Goal: Task Accomplishment & Management: Complete application form

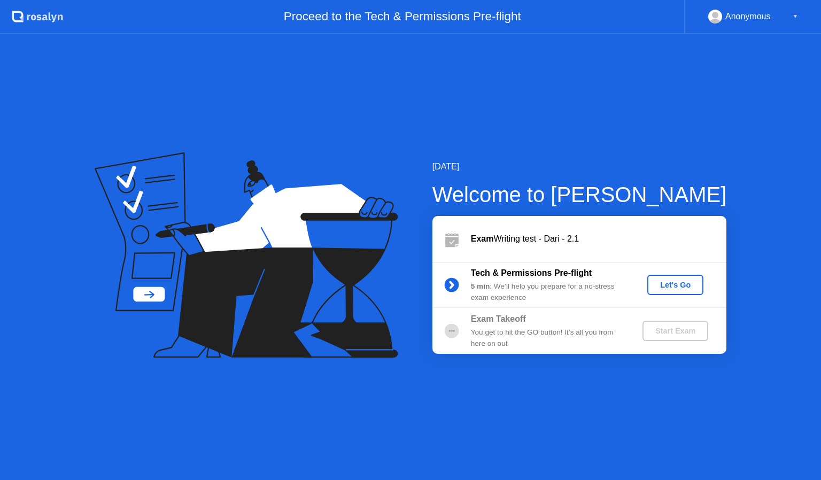
click at [663, 287] on div "Let's Go" at bounding box center [676, 285] width 48 height 9
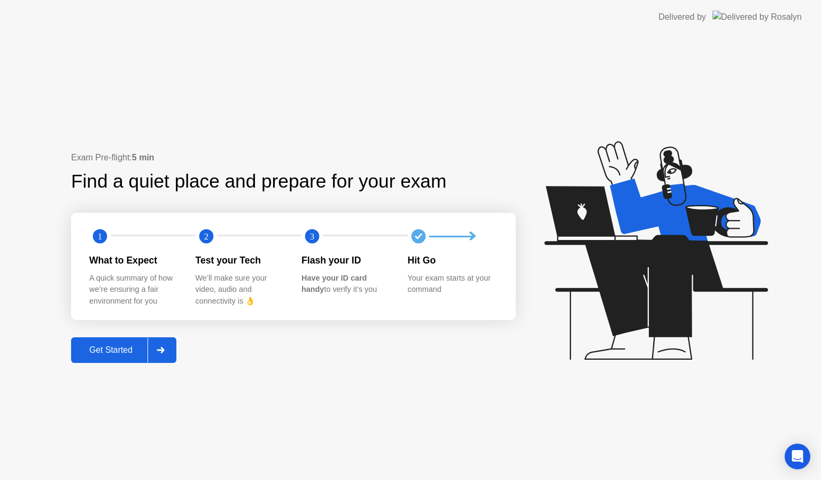
click at [124, 354] on div "Get Started" at bounding box center [110, 350] width 73 height 10
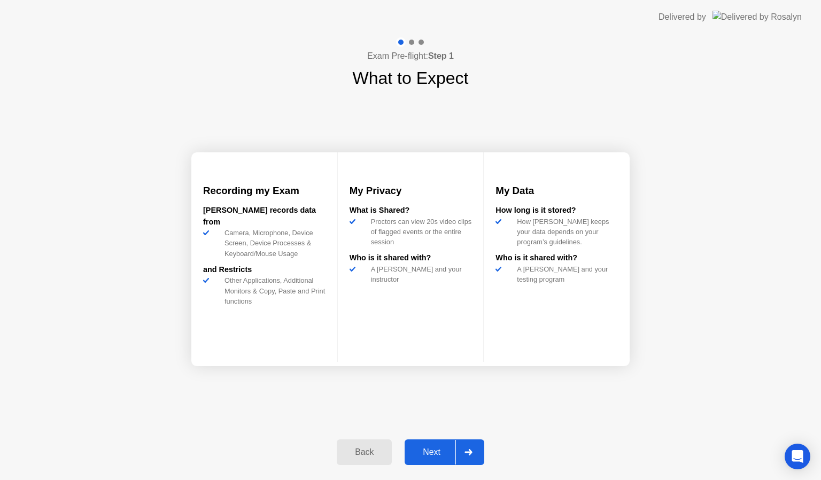
click at [437, 448] on div "Next" at bounding box center [432, 453] width 48 height 10
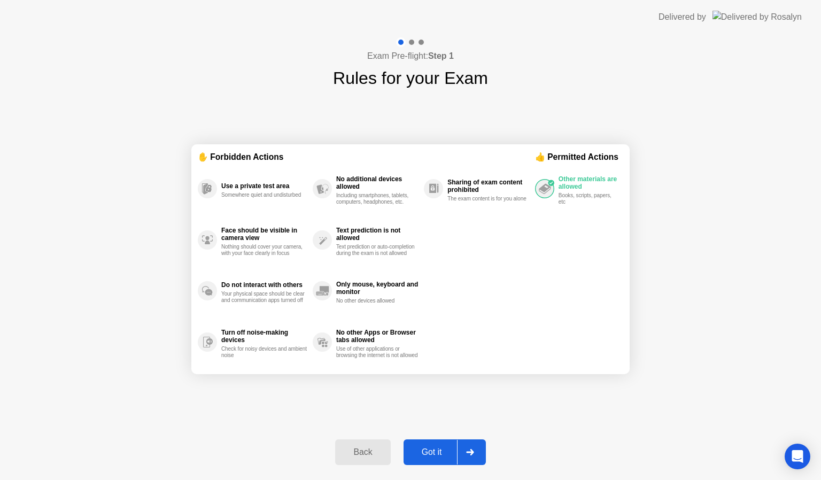
click at [434, 451] on div "Got it" at bounding box center [432, 453] width 50 height 10
select select "**********"
select select "*******"
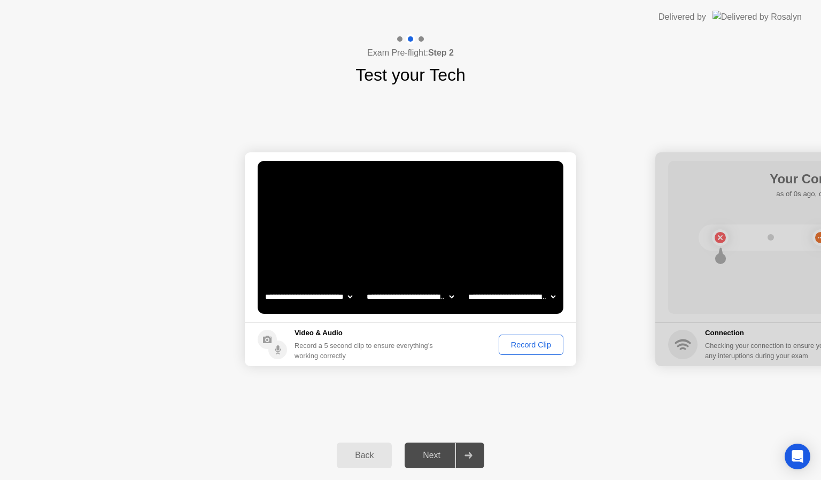
click at [520, 344] on div "Record Clip" at bounding box center [531, 345] width 57 height 9
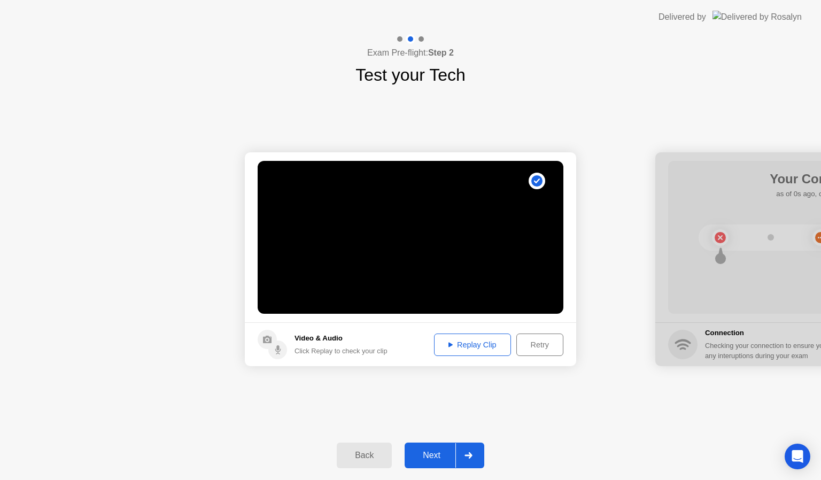
click at [437, 452] on div "Next" at bounding box center [432, 456] width 48 height 10
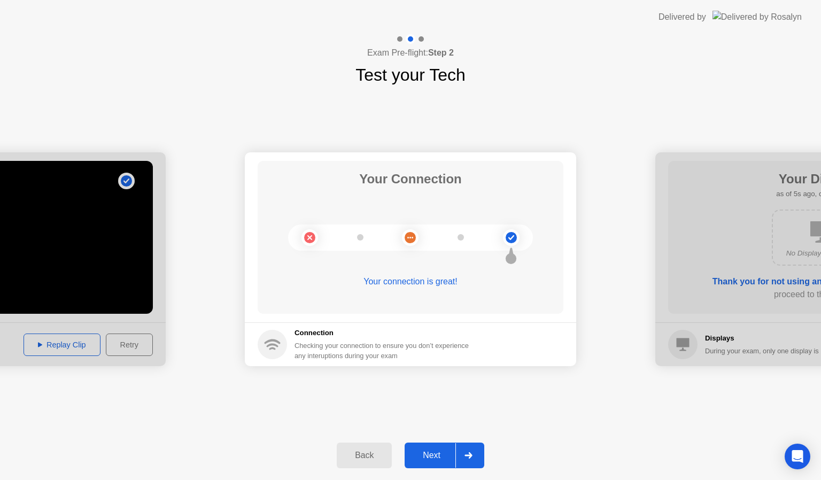
click at [434, 452] on div "Next" at bounding box center [432, 456] width 48 height 10
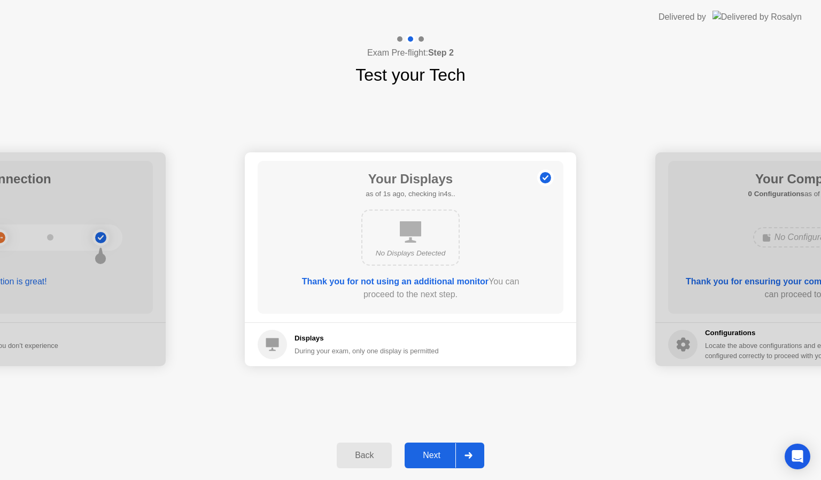
click at [434, 452] on div "Next" at bounding box center [432, 456] width 48 height 10
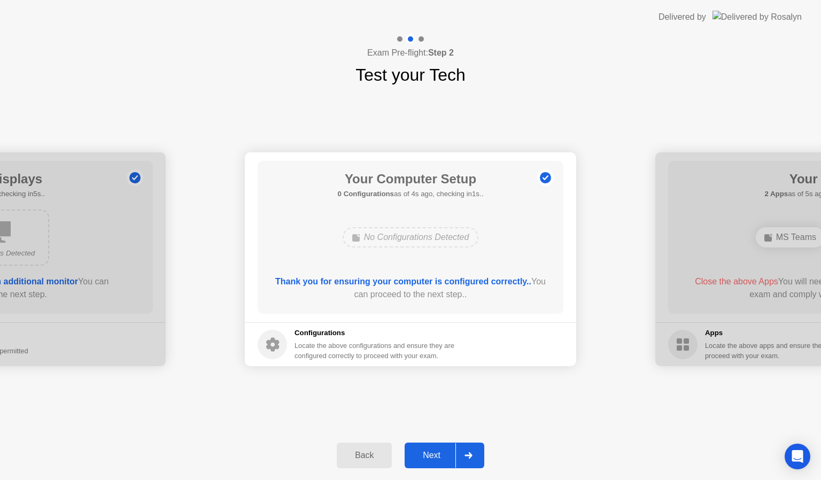
click at [434, 452] on div "Next" at bounding box center [432, 456] width 48 height 10
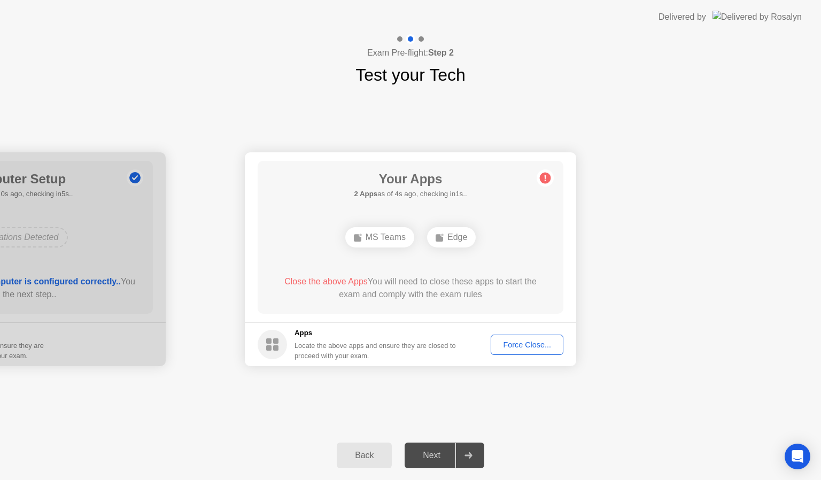
click at [434, 452] on div "Next" at bounding box center [432, 456] width 48 height 10
click at [509, 343] on div "Force Close..." at bounding box center [527, 345] width 65 height 9
click at [435, 460] on div "Next" at bounding box center [432, 456] width 48 height 10
click at [367, 458] on div "Back" at bounding box center [364, 456] width 49 height 10
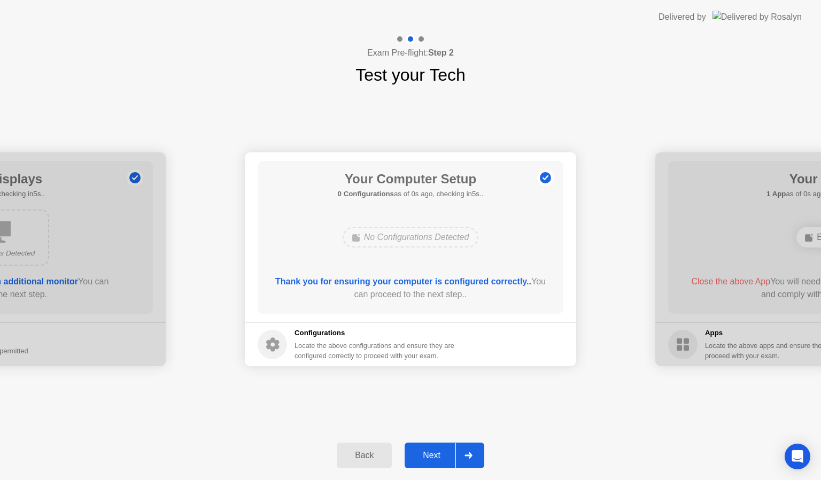
click at [441, 456] on div "Next" at bounding box center [432, 456] width 48 height 10
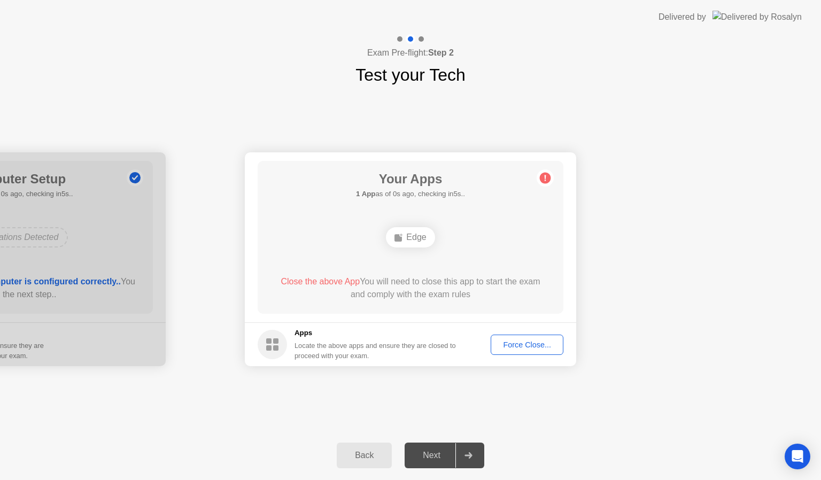
click at [316, 285] on span "Close the above App" at bounding box center [320, 281] width 79 height 9
click at [508, 342] on div "Force Close..." at bounding box center [527, 345] width 65 height 9
click at [364, 456] on div "Back" at bounding box center [364, 456] width 49 height 10
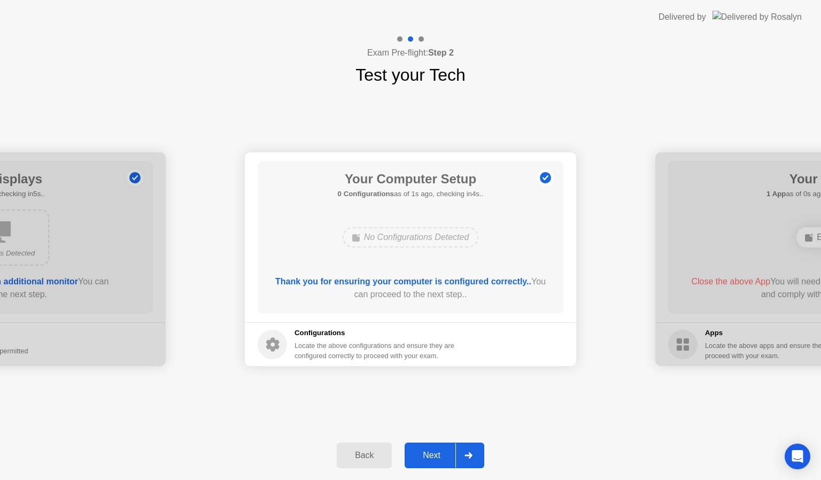
click at [417, 451] on div "Next" at bounding box center [432, 456] width 48 height 10
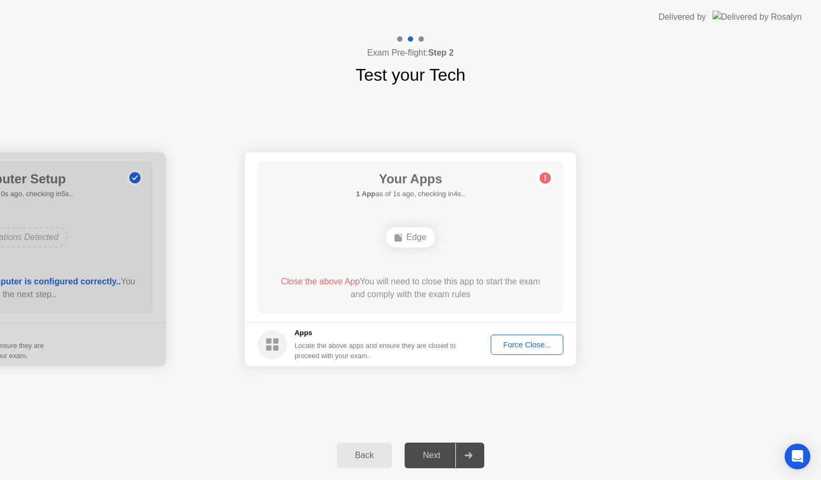
click at [516, 342] on div "Force Close..." at bounding box center [527, 345] width 65 height 9
click at [527, 347] on div "Force Close..." at bounding box center [527, 345] width 65 height 9
click at [478, 453] on div at bounding box center [469, 455] width 26 height 25
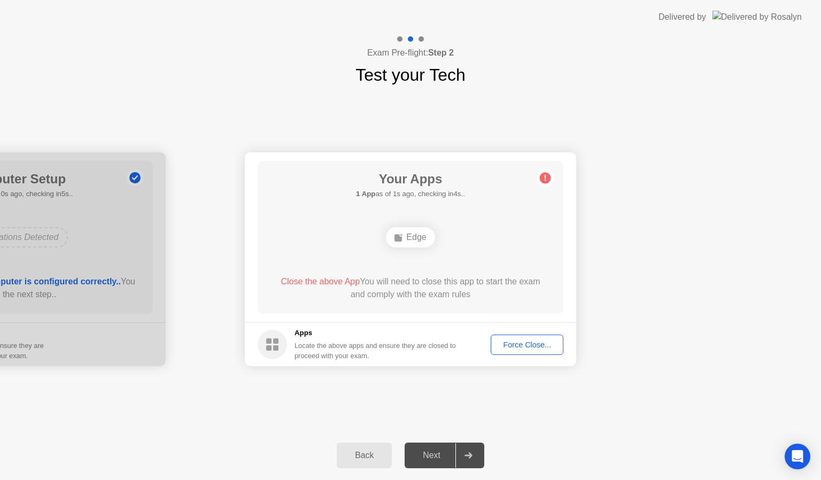
click at [380, 451] on div "Back" at bounding box center [364, 456] width 49 height 10
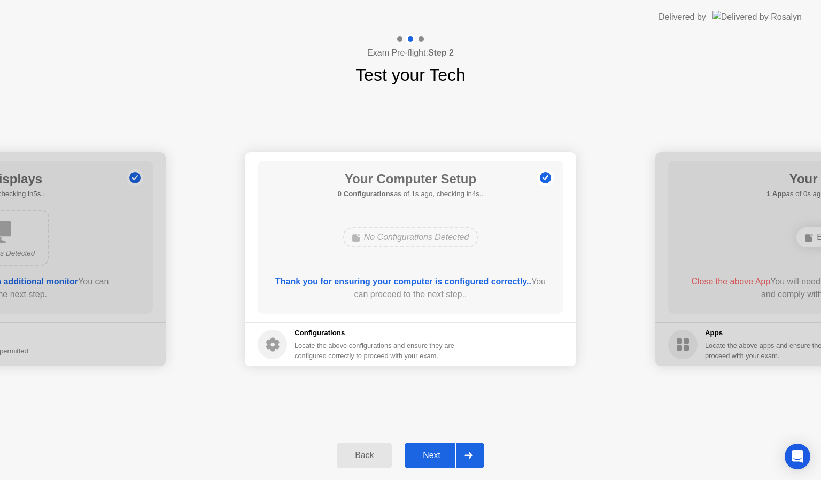
click at [441, 453] on div "Next" at bounding box center [432, 456] width 48 height 10
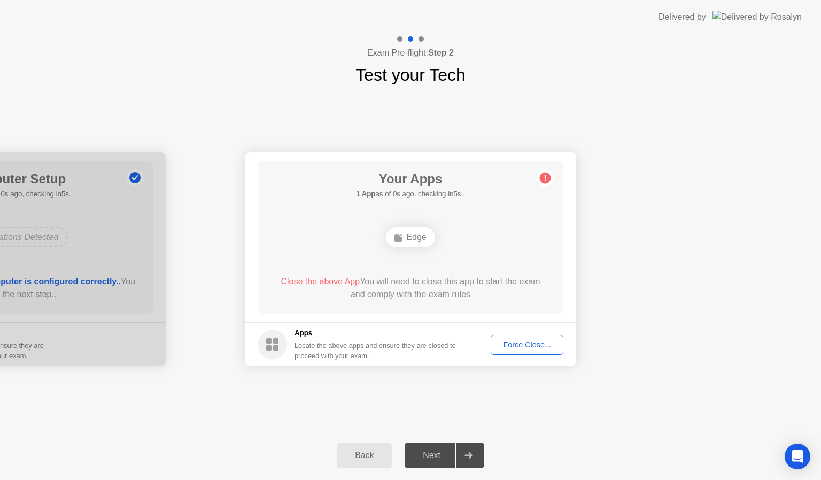
click at [526, 341] on div "Force Close..." at bounding box center [527, 345] width 65 height 9
click at [526, 480] on div at bounding box center [410, 480] width 821 height 0
drag, startPoint x: 526, startPoint y: 341, endPoint x: 444, endPoint y: 294, distance: 94.1
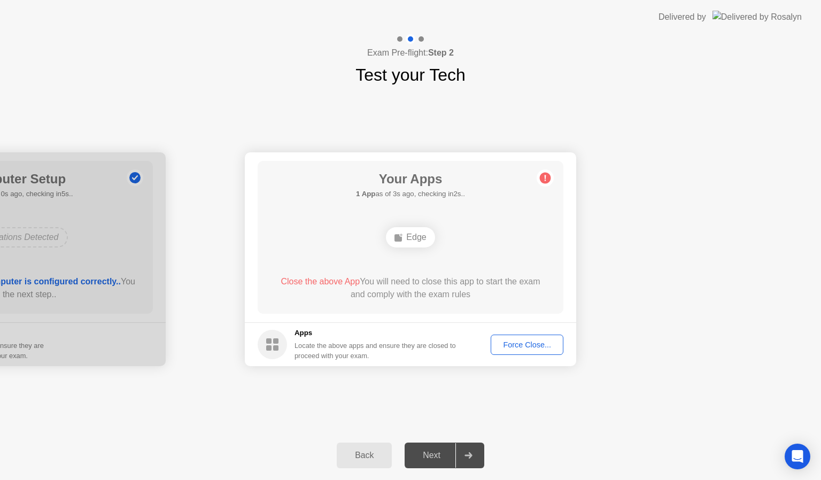
click at [512, 342] on div "Force Close..." at bounding box center [527, 345] width 65 height 9
click at [546, 182] on circle at bounding box center [545, 178] width 11 height 11
click at [419, 236] on div "Edge" at bounding box center [410, 237] width 49 height 20
click at [513, 349] on div "Force Close..." at bounding box center [527, 345] width 65 height 9
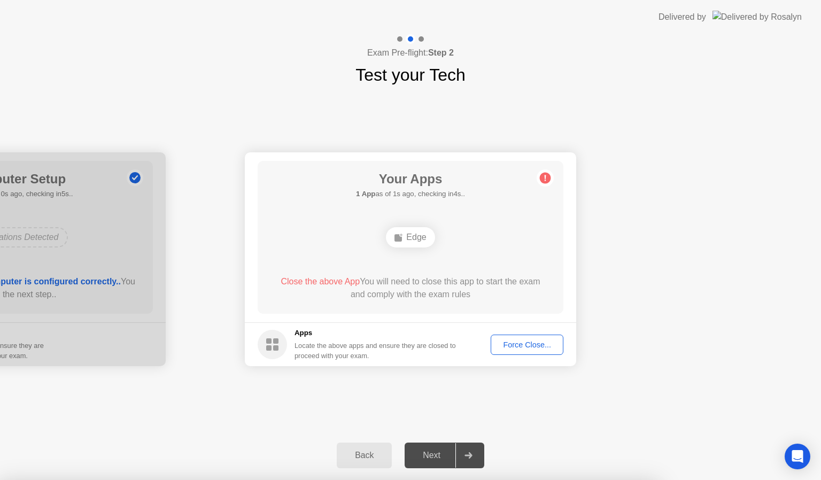
click at [527, 341] on div "Force Close..." at bounding box center [527, 345] width 65 height 9
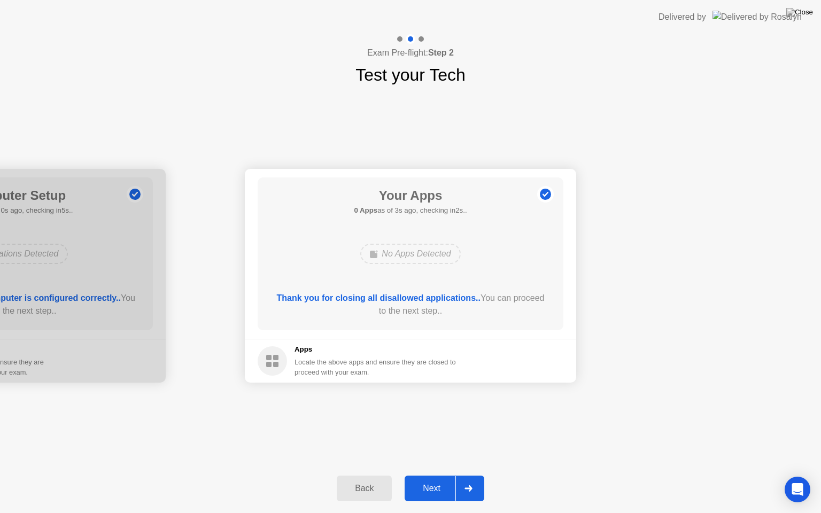
click at [432, 480] on div "Next" at bounding box center [432, 489] width 48 height 10
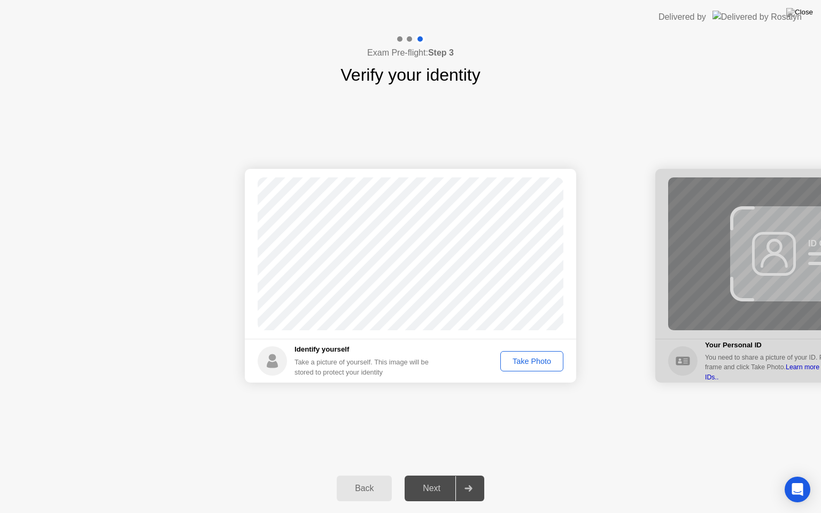
click at [520, 363] on div "Take Photo" at bounding box center [532, 361] width 56 height 9
click at [471, 480] on icon at bounding box center [468, 489] width 7 height 6
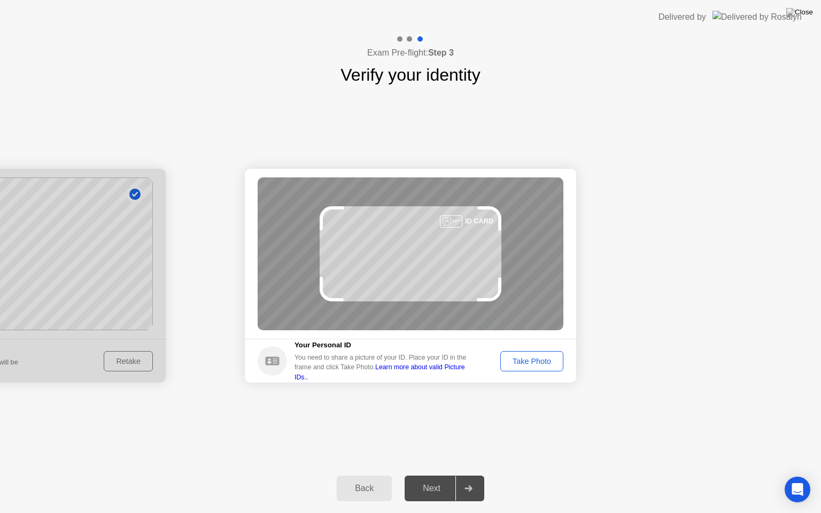
click at [524, 357] on div "Take Photo" at bounding box center [532, 361] width 56 height 9
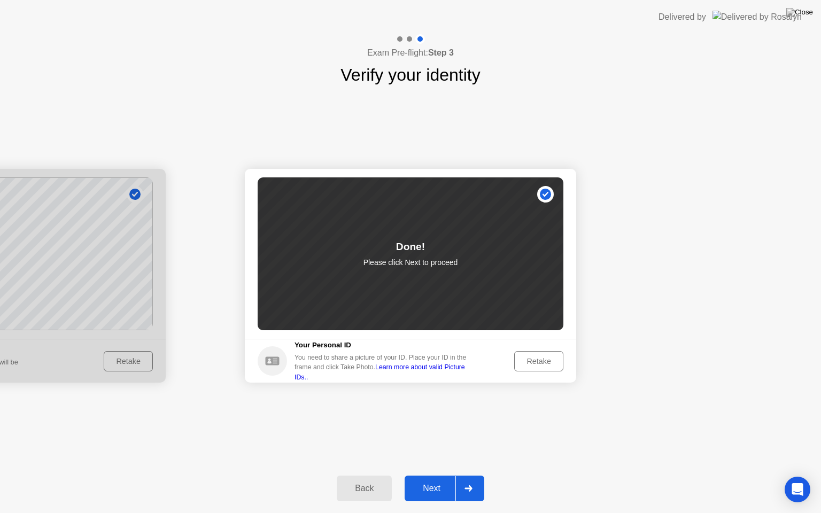
click at [444, 480] on div "Next" at bounding box center [432, 489] width 48 height 10
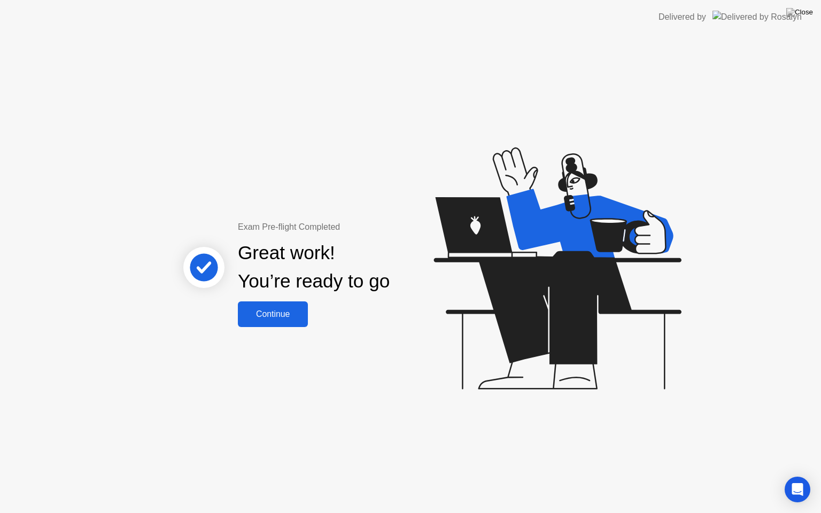
click at [268, 313] on div "Continue" at bounding box center [273, 315] width 64 height 10
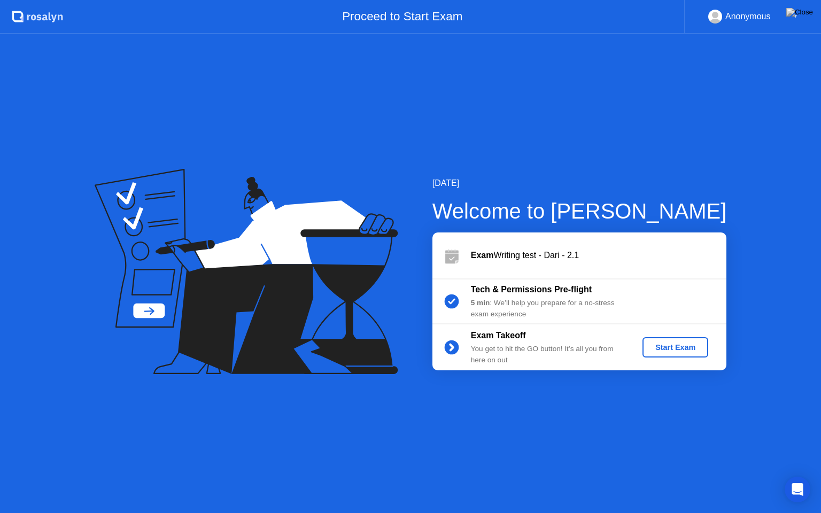
click at [673, 350] on div "Start Exam" at bounding box center [675, 347] width 57 height 9
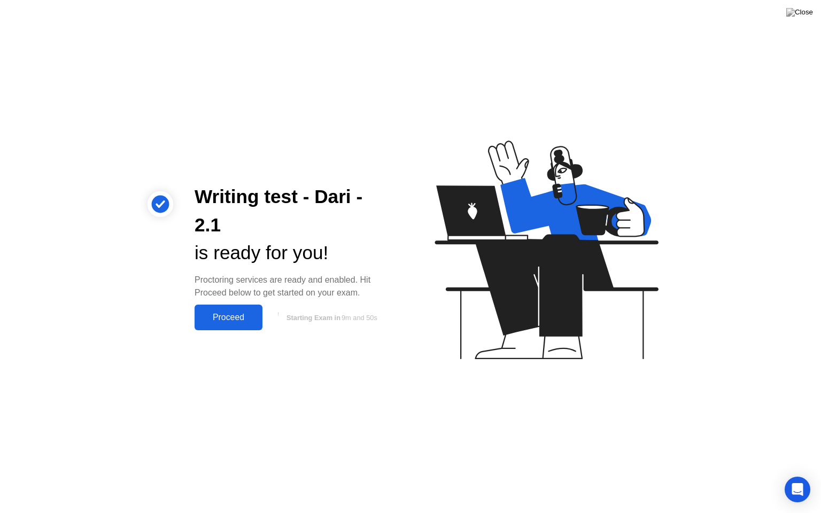
click at [227, 313] on div "Proceed" at bounding box center [228, 318] width 61 height 10
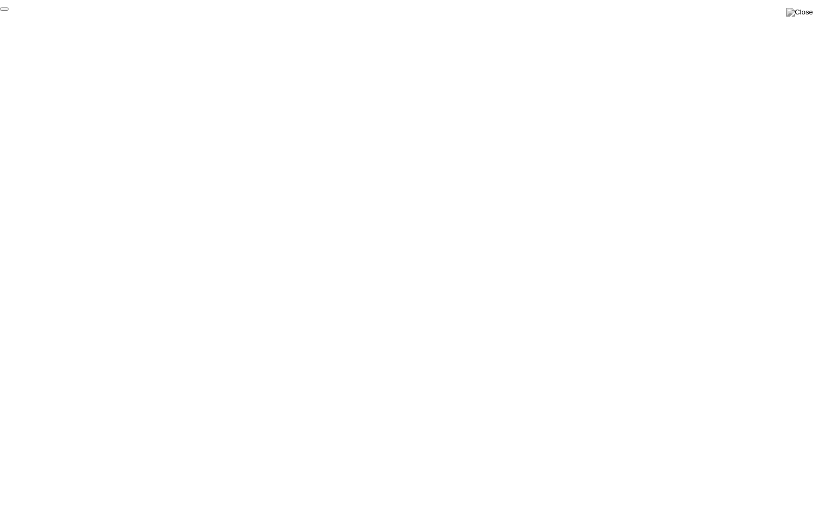
click div "End Proctoring Session"
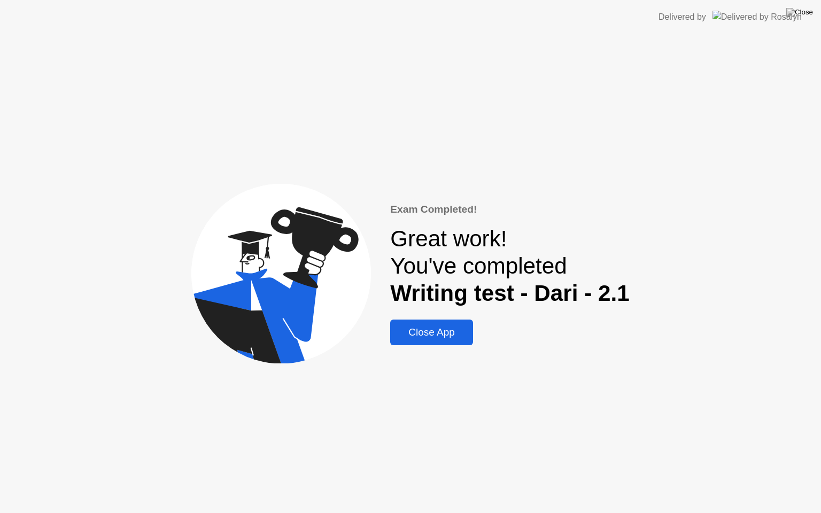
click at [428, 338] on div "Close App" at bounding box center [432, 333] width 76 height 12
